Goal: Information Seeking & Learning: Learn about a topic

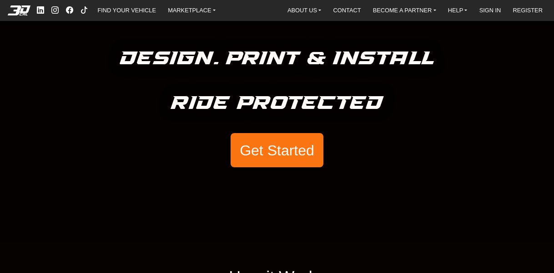
scroll to position [46, 0]
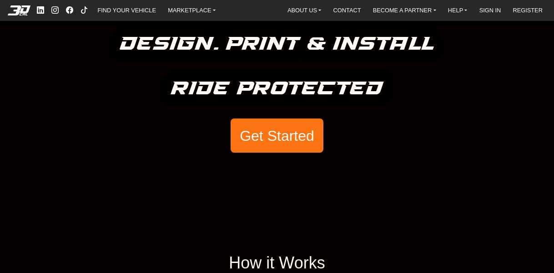
click at [279, 139] on button "Get Started" at bounding box center [277, 135] width 93 height 35
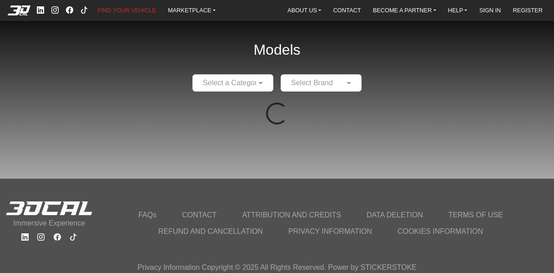
click at [229, 81] on input "text" at bounding box center [224, 82] width 53 height 11
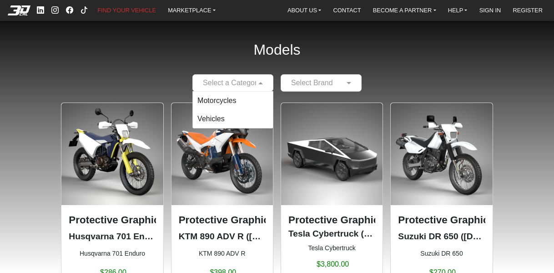
click at [313, 80] on input "text" at bounding box center [312, 82] width 53 height 11
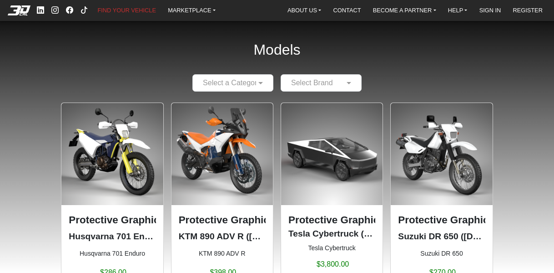
click at [330, 85] on input "text" at bounding box center [312, 82] width 53 height 11
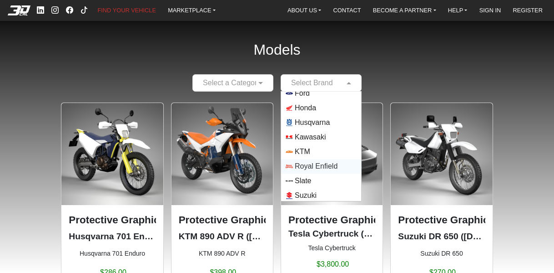
scroll to position [35, 0]
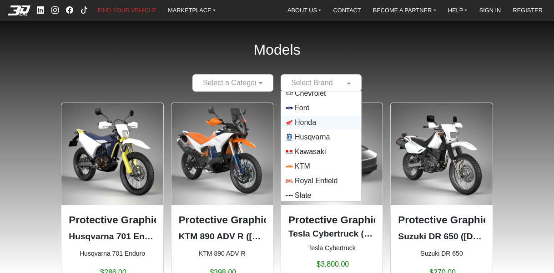
click at [307, 124] on span "Honda" at bounding box center [305, 122] width 21 height 11
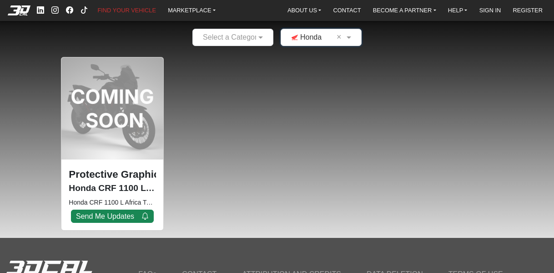
scroll to position [0, 0]
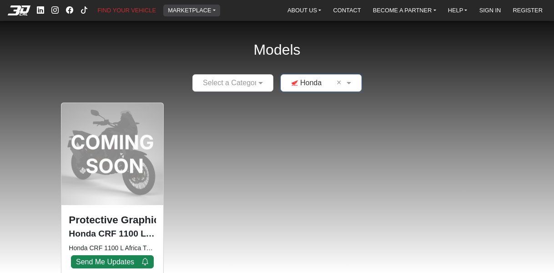
click at [197, 8] on link "MARKETPLACE" at bounding box center [191, 10] width 55 height 11
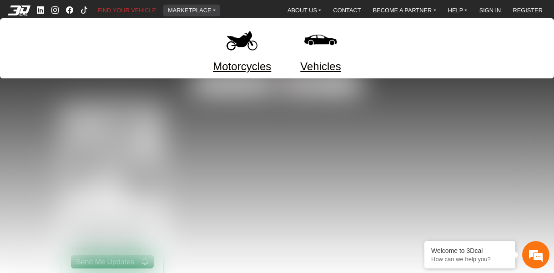
click at [218, 64] on link "Motorcycles" at bounding box center [242, 66] width 58 height 16
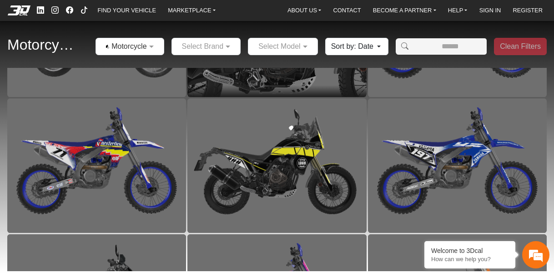
scroll to position [108, 0]
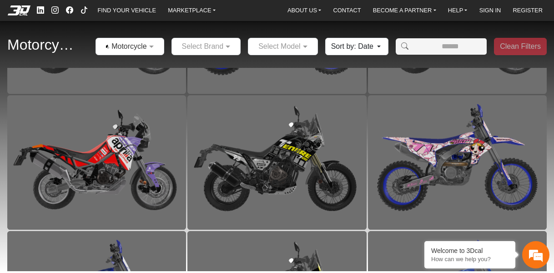
click at [274, 49] on input "text" at bounding box center [274, 46] width 42 height 11
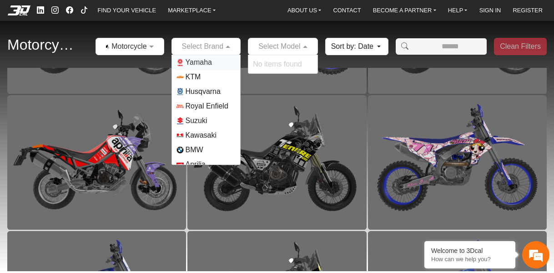
click at [219, 50] on div at bounding box center [206, 46] width 69 height 11
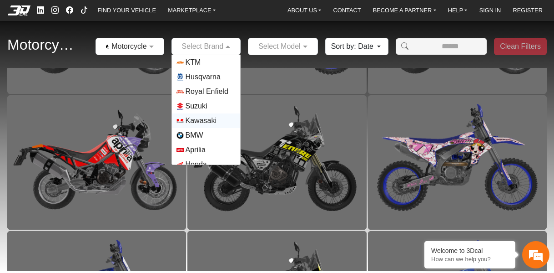
scroll to position [22, 0]
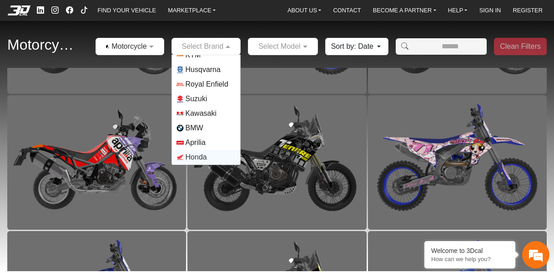
click at [203, 153] on span "Honda" at bounding box center [196, 157] width 21 height 11
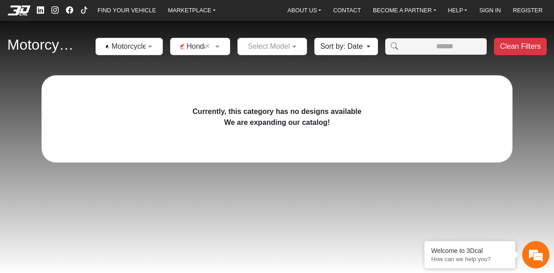
click at [346, 44] on button "Sort by: Date" at bounding box center [346, 46] width 63 height 17
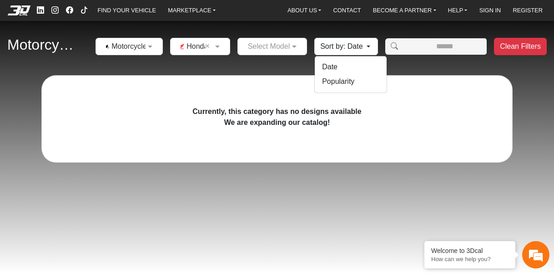
click at [347, 47] on button "Sort by: Date" at bounding box center [346, 46] width 63 height 17
